Goal: Task Accomplishment & Management: Complete application form

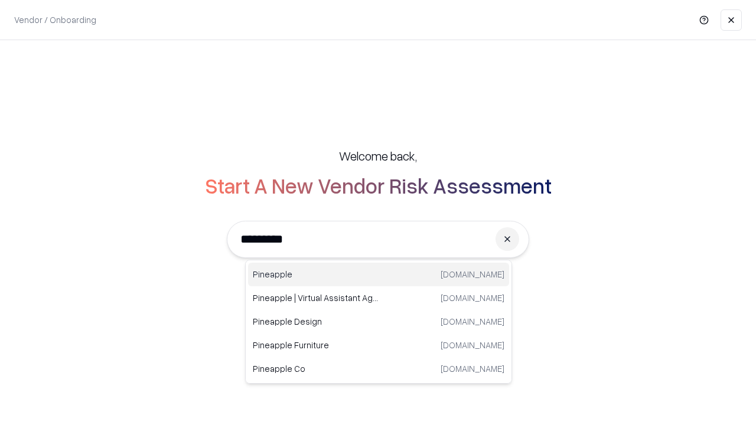
click at [378, 274] on div "Pineapple [DOMAIN_NAME]" at bounding box center [378, 275] width 261 height 24
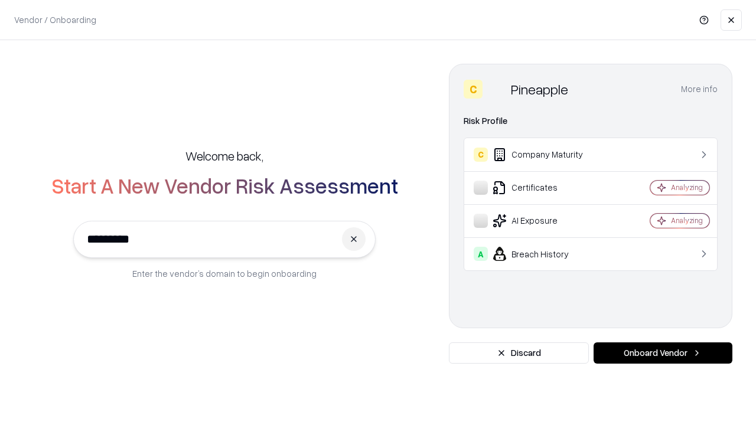
type input "*********"
click at [662, 353] on button "Onboard Vendor" at bounding box center [662, 352] width 139 height 21
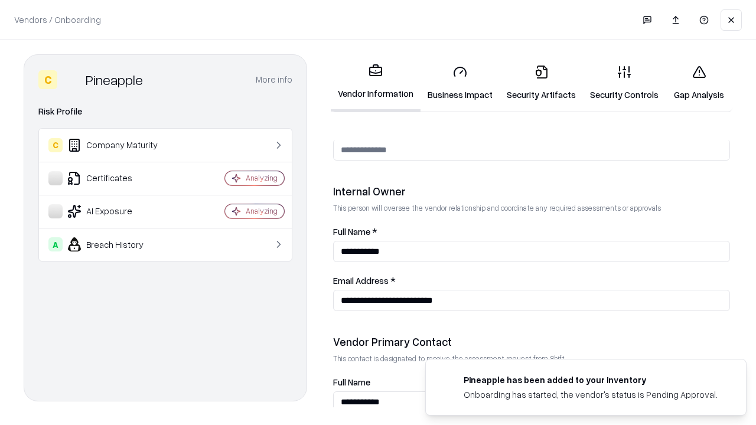
scroll to position [612, 0]
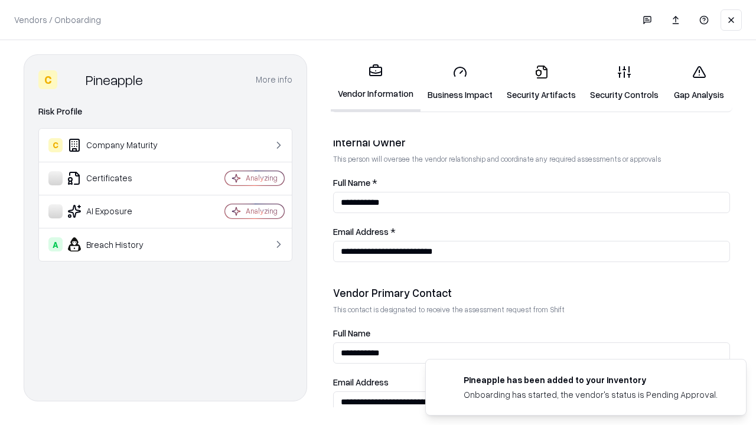
click at [541, 83] on link "Security Artifacts" at bounding box center [540, 82] width 83 height 55
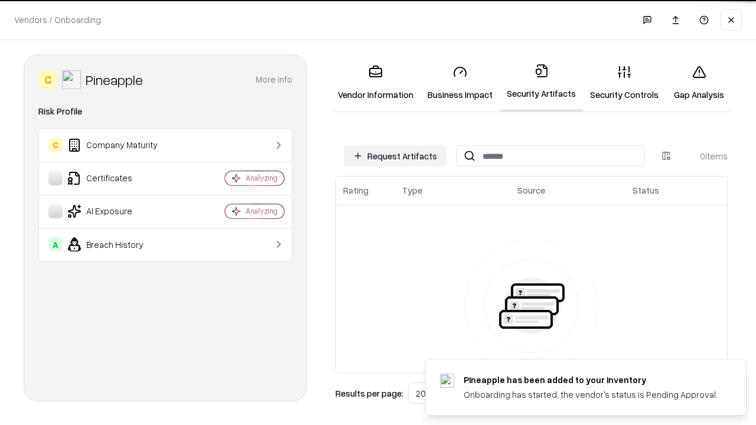
click at [395, 156] on button "Request Artifacts" at bounding box center [395, 155] width 103 height 21
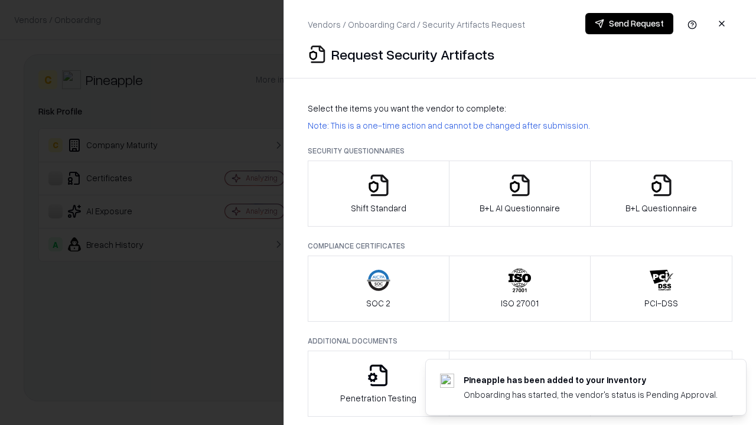
click at [661, 194] on icon "button" at bounding box center [661, 186] width 24 height 24
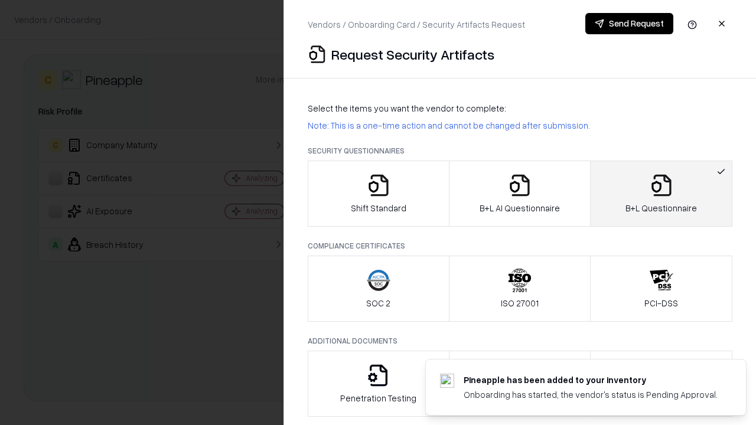
click at [519, 194] on icon "button" at bounding box center [520, 186] width 24 height 24
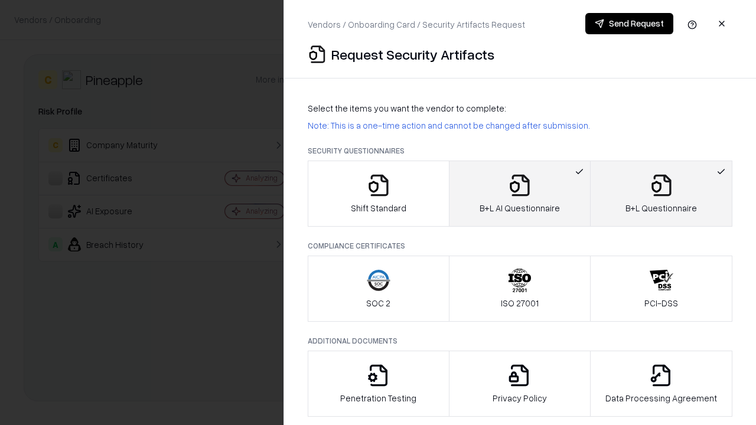
click at [629, 24] on button "Send Request" at bounding box center [629, 23] width 88 height 21
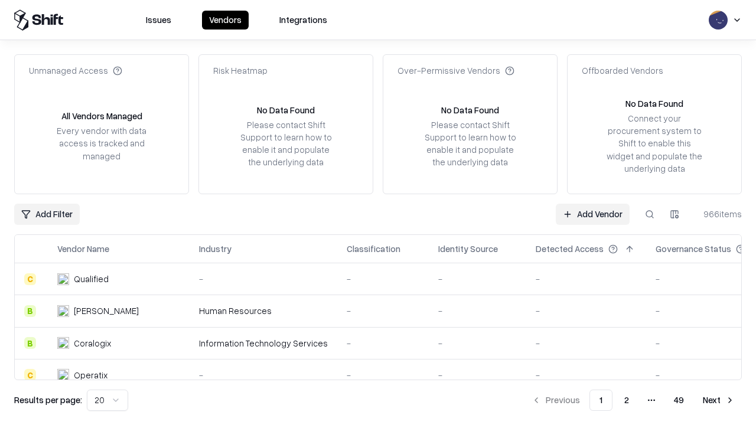
click at [649, 214] on button at bounding box center [649, 214] width 21 height 21
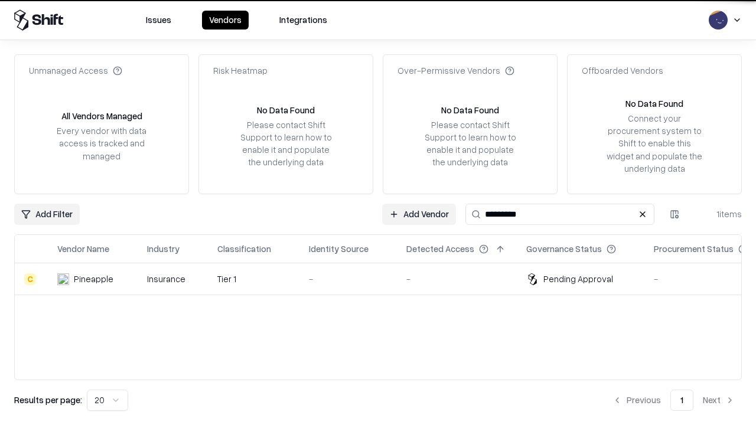
type input "*********"
click at [385, 279] on div "-" at bounding box center [348, 279] width 79 height 12
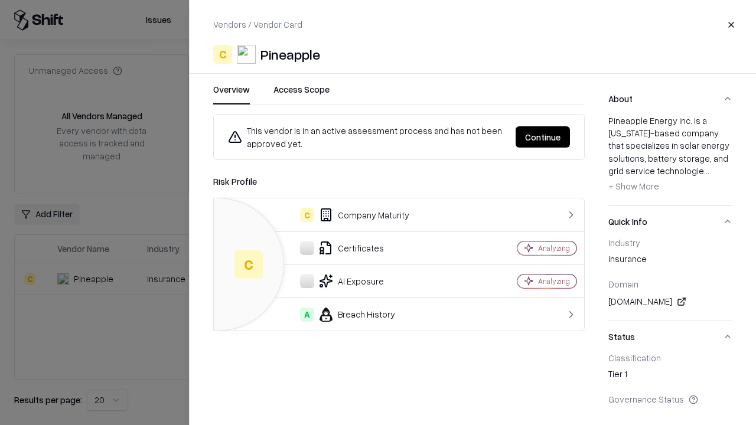
click at [542, 137] on button "Continue" at bounding box center [542, 136] width 54 height 21
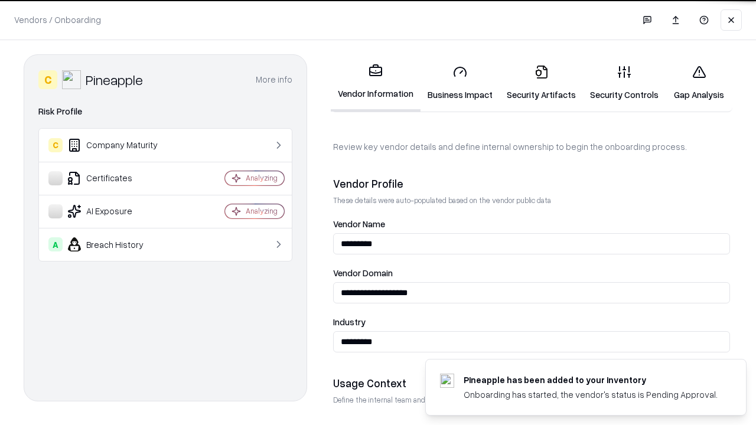
click at [541, 83] on link "Security Artifacts" at bounding box center [540, 82] width 83 height 55
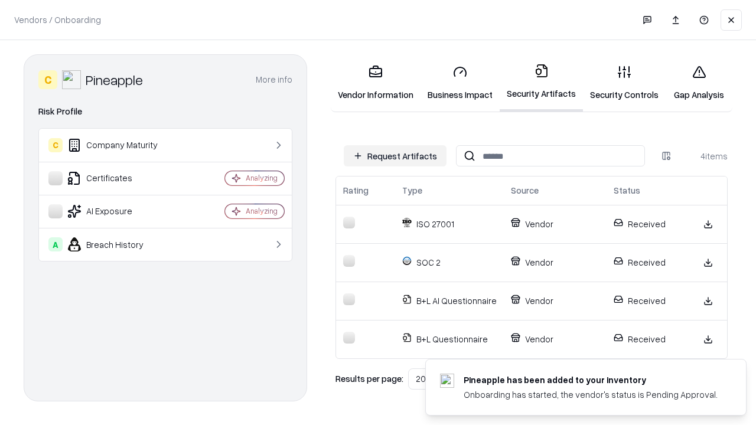
click at [698, 83] on link "Gap Analysis" at bounding box center [698, 82] width 67 height 55
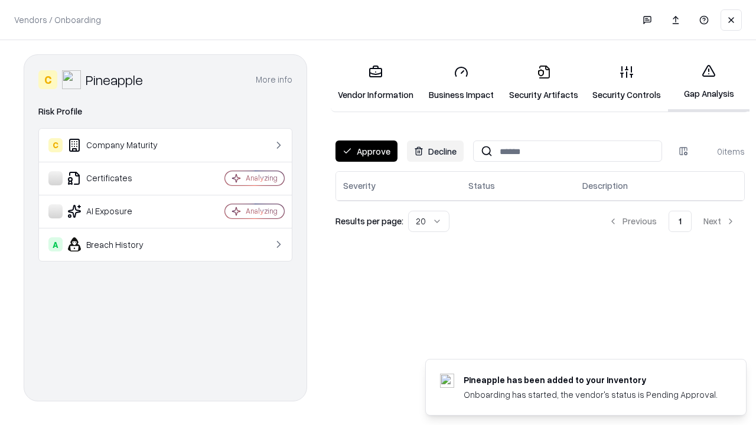
click at [366, 151] on button "Approve" at bounding box center [366, 150] width 62 height 21
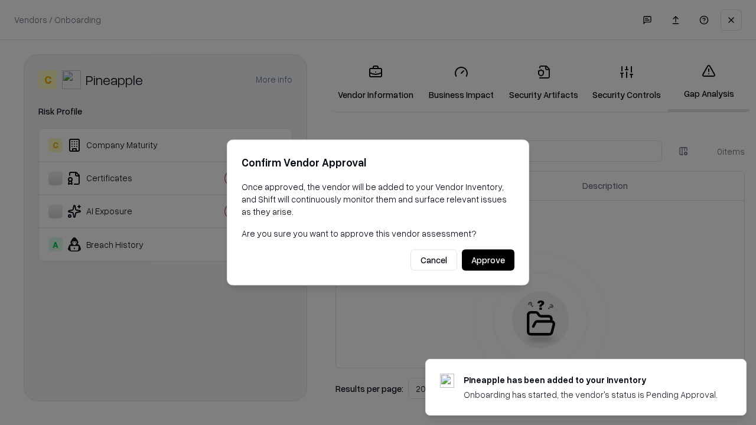
click at [488, 260] on button "Approve" at bounding box center [488, 260] width 53 height 21
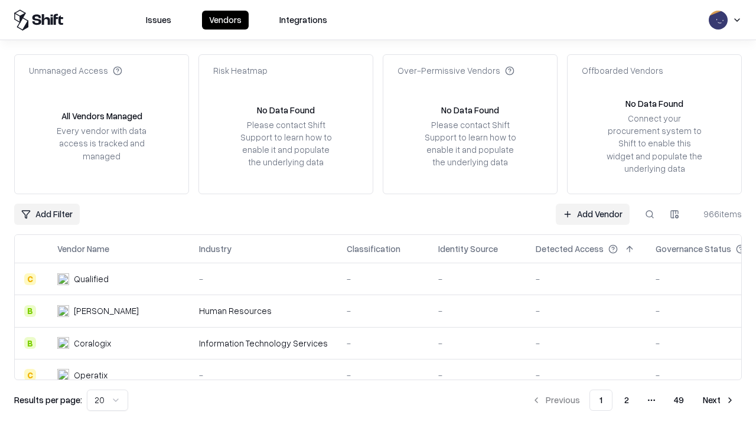
type input "*********"
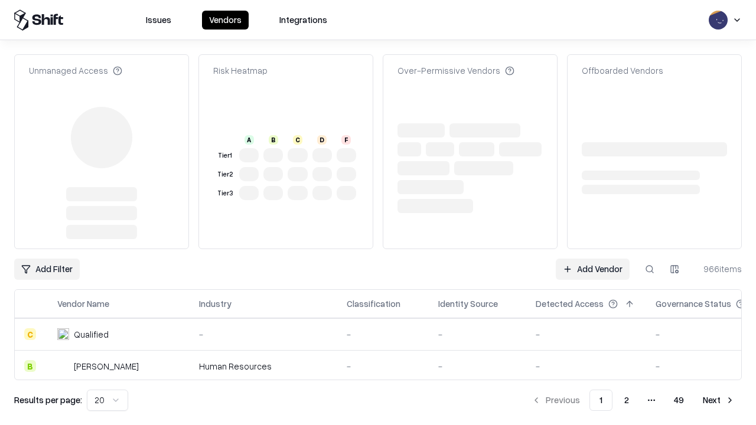
click at [592, 259] on link "Add Vendor" at bounding box center [592, 269] width 74 height 21
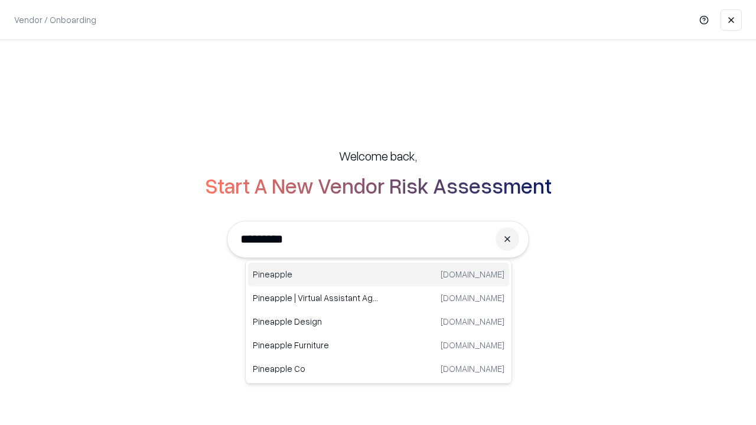
click at [378, 274] on div "Pineapple pineappleenergy.com" at bounding box center [378, 275] width 261 height 24
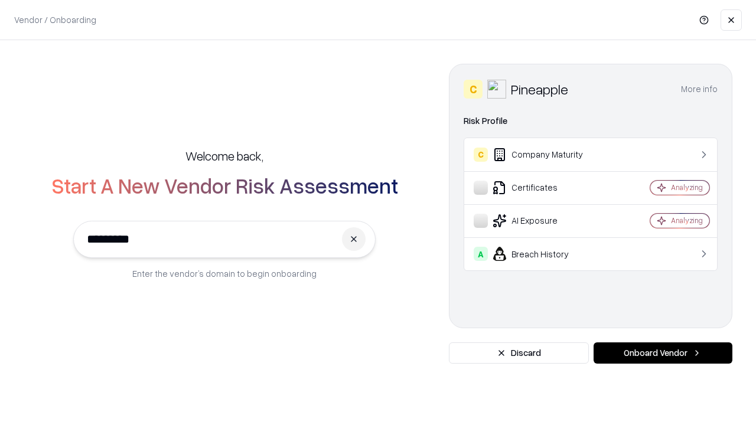
type input "*********"
click at [662, 353] on button "Onboard Vendor" at bounding box center [662, 352] width 139 height 21
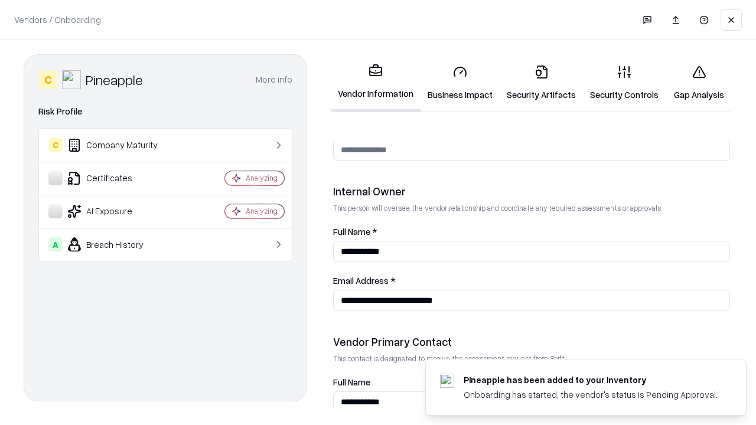
scroll to position [612, 0]
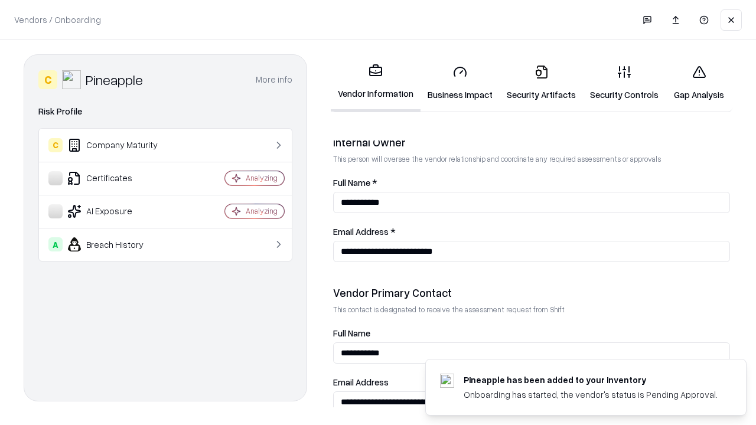
click at [698, 83] on link "Gap Analysis" at bounding box center [698, 82] width 67 height 55
